Goal: Use online tool/utility

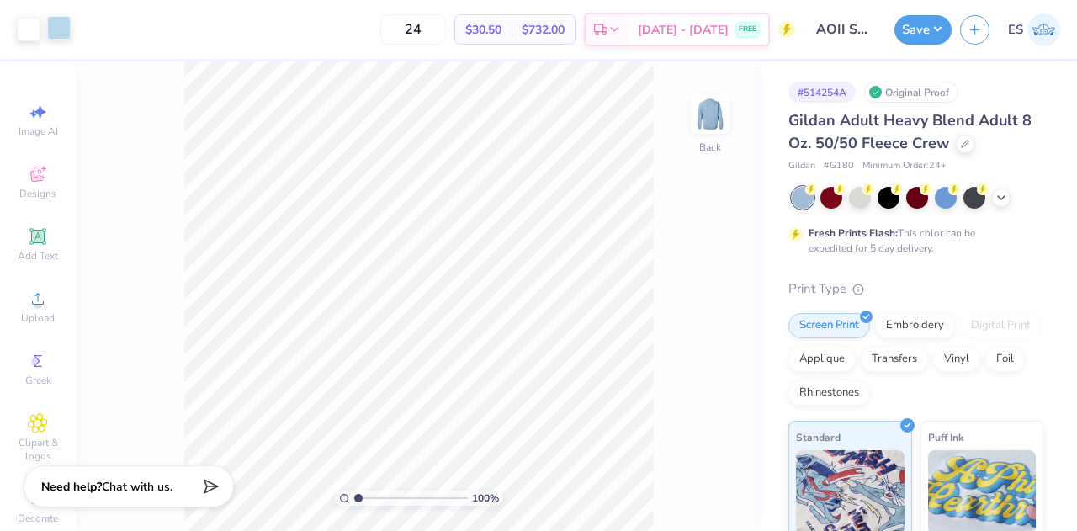
click at [65, 26] on div at bounding box center [59, 28] width 24 height 24
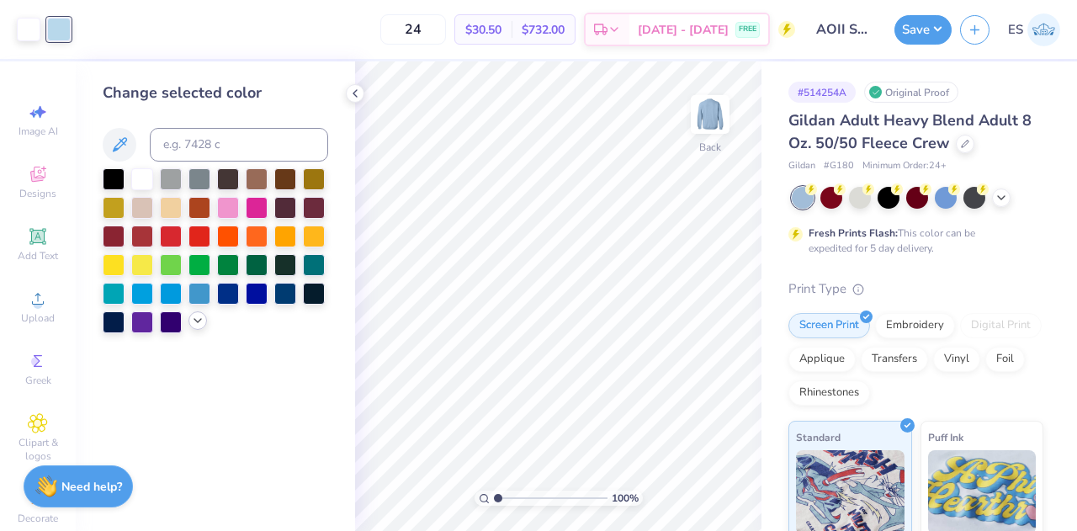
click at [200, 329] on div at bounding box center [216, 250] width 226 height 165
click at [199, 324] on icon at bounding box center [197, 320] width 13 height 13
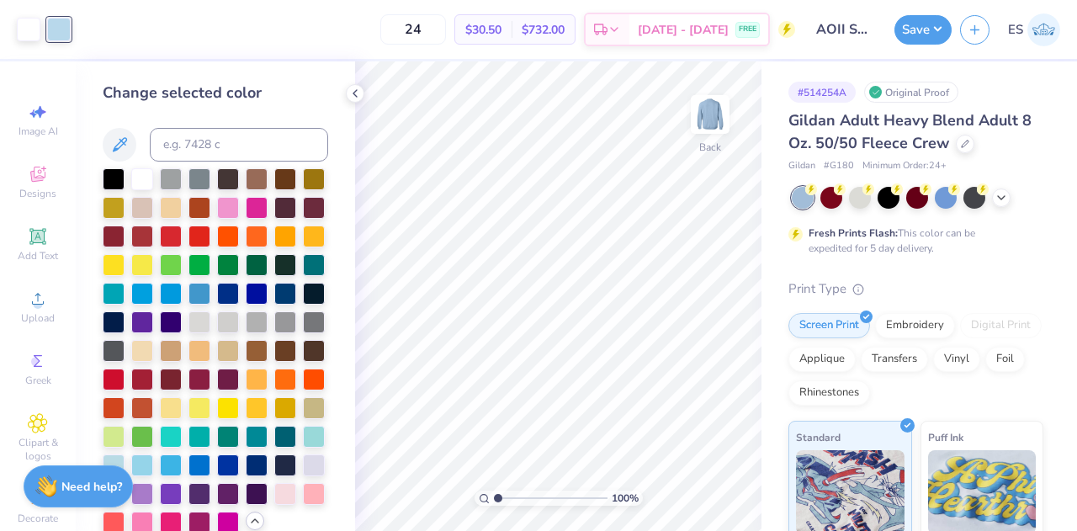
scroll to position [30, 0]
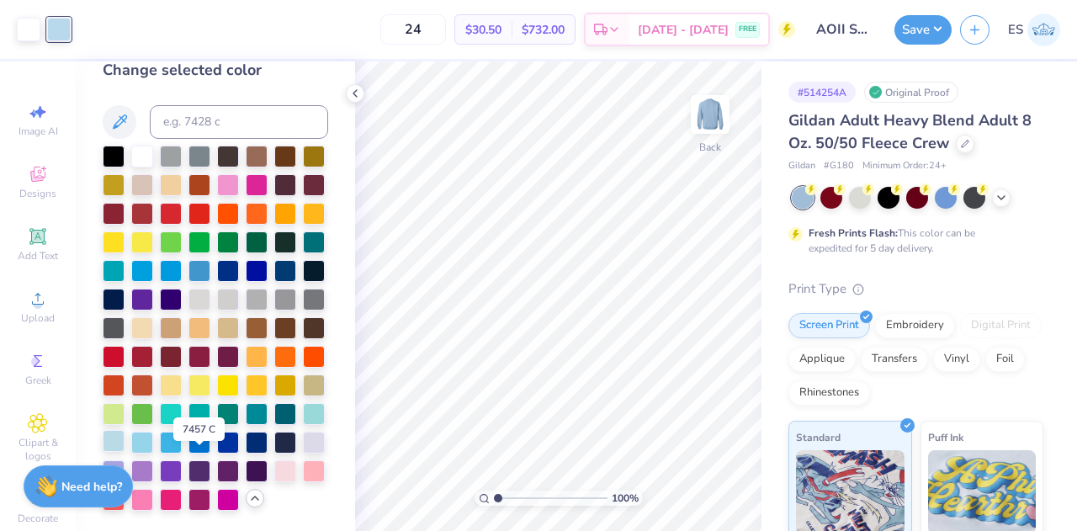
click at [125, 452] on div at bounding box center [114, 441] width 22 height 22
click at [303, 423] on div at bounding box center [314, 412] width 22 height 22
click at [125, 452] on div at bounding box center [114, 441] width 22 height 22
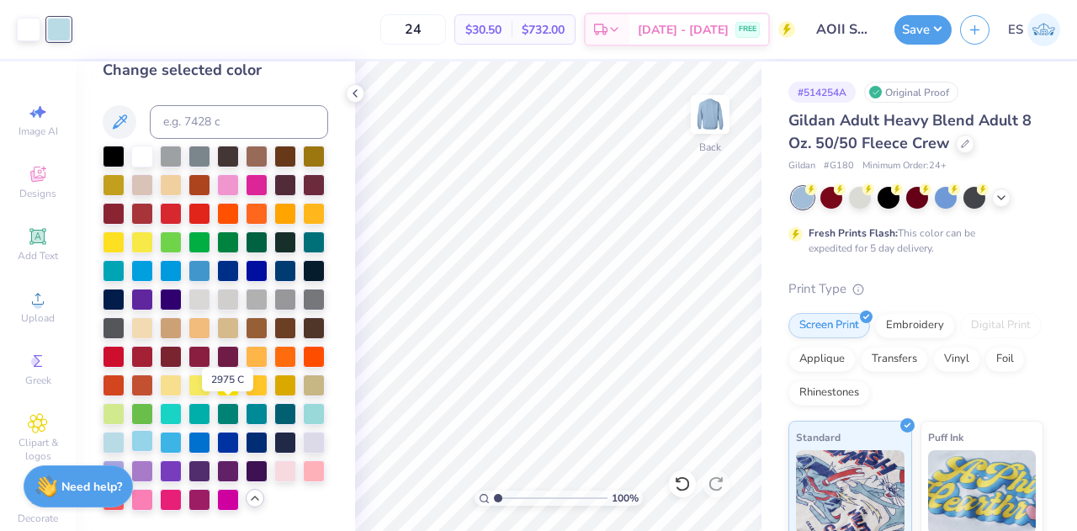
click at [153, 430] on div at bounding box center [142, 441] width 22 height 22
click at [125, 430] on div at bounding box center [114, 441] width 22 height 22
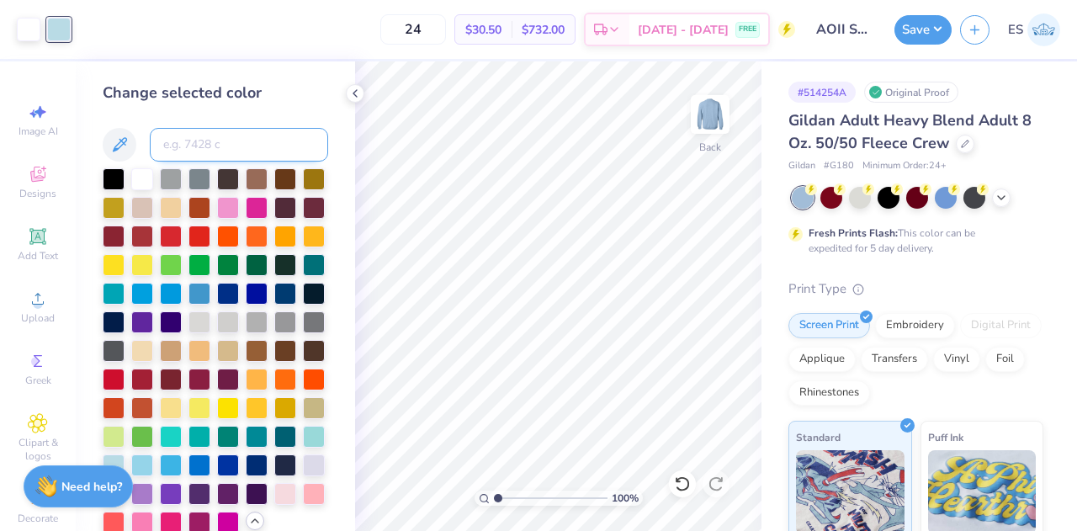
click at [236, 146] on input at bounding box center [239, 145] width 178 height 34
click at [256, 144] on input "CAE9F5" at bounding box center [239, 145] width 178 height 34
type input "CAE9F5"
click at [126, 147] on icon at bounding box center [119, 145] width 20 height 20
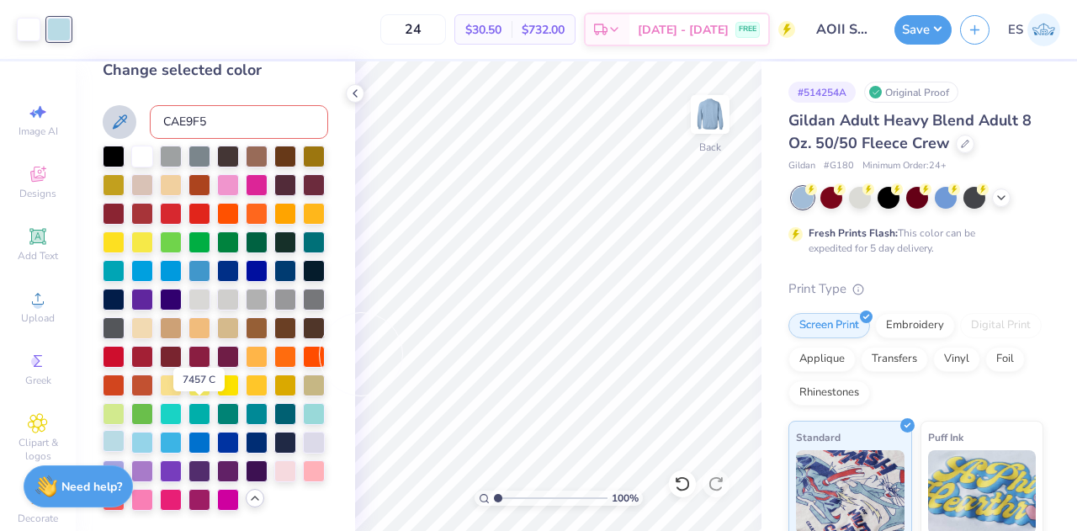
click at [125, 430] on div at bounding box center [114, 441] width 22 height 22
